Goal: Task Accomplishment & Management: Manage account settings

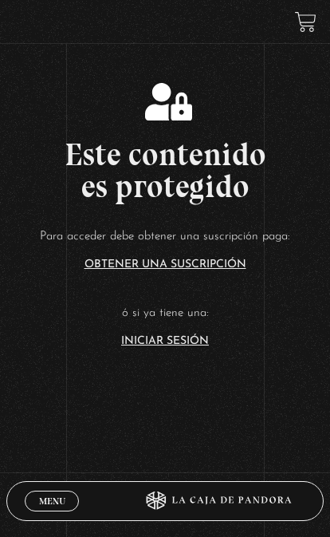
click at [54, 491] on link "Menu Cerrar" at bounding box center [52, 501] width 54 height 21
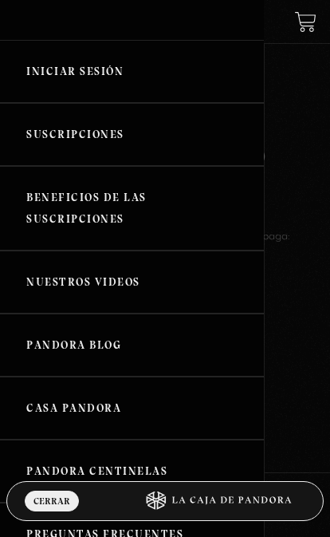
click at [58, 85] on link "Iniciar Sesión" at bounding box center [132, 71] width 264 height 63
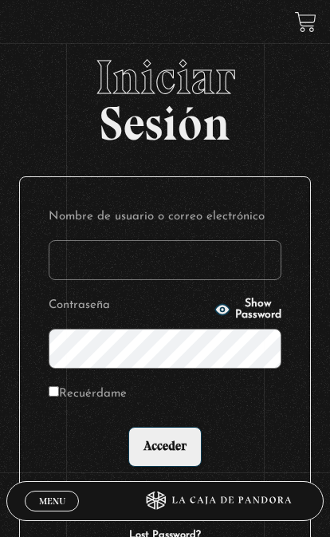
type input "[EMAIL_ADDRESS][DOMAIN_NAME]"
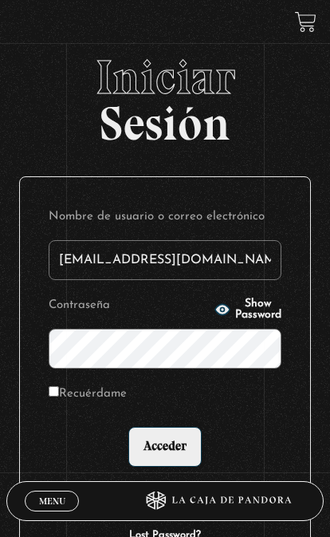
click at [164, 457] on input "Acceder" at bounding box center [164, 447] width 73 height 40
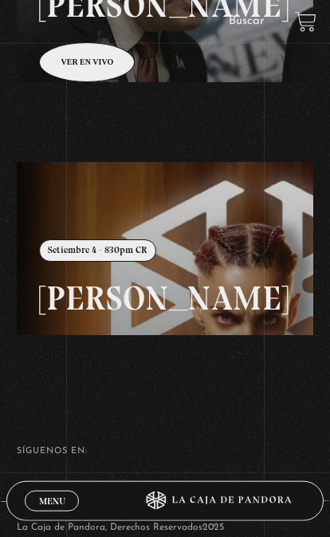
scroll to position [338, 0]
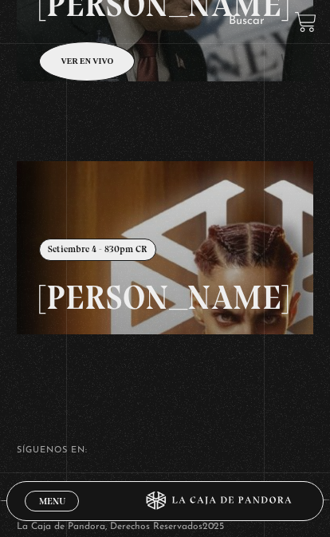
click at [154, 305] on link at bounding box center [182, 429] width 330 height 537
